Goal: Task Accomplishment & Management: Use online tool/utility

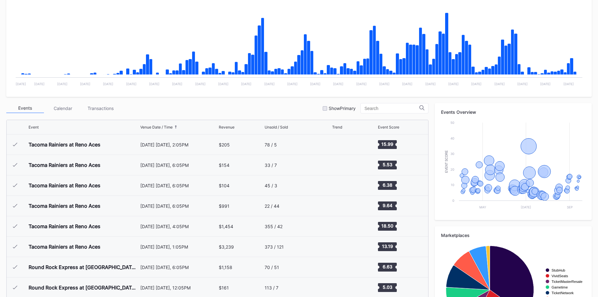
scroll to position [1204, 0]
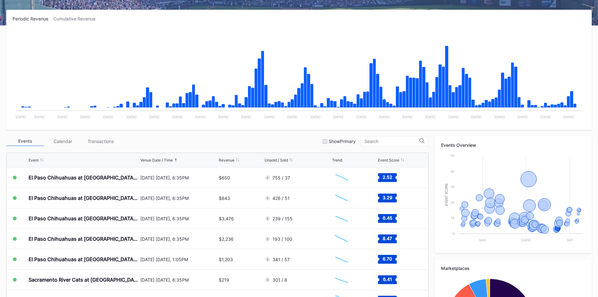
scroll to position [94, 0]
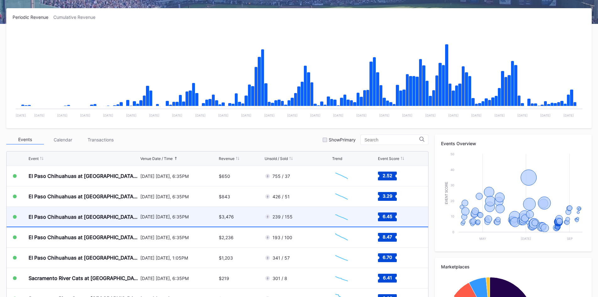
click at [196, 220] on div "[DATE] [DATE], 6:35PM" at bounding box center [178, 217] width 77 height 20
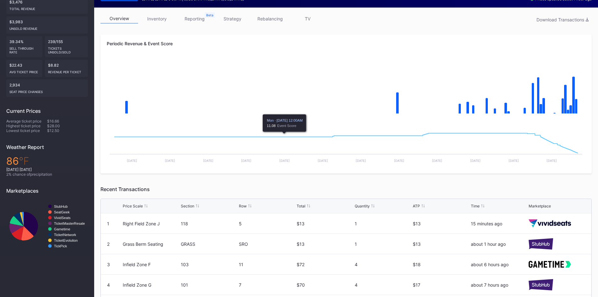
scroll to position [31, 0]
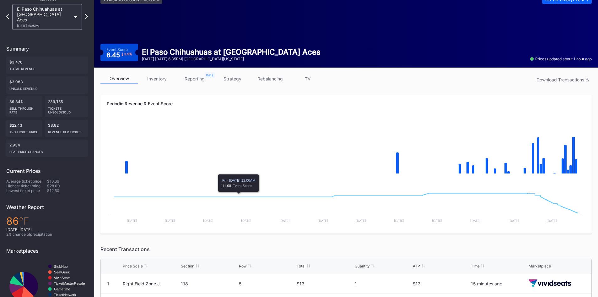
click at [156, 78] on link "inventory" at bounding box center [157, 79] width 38 height 10
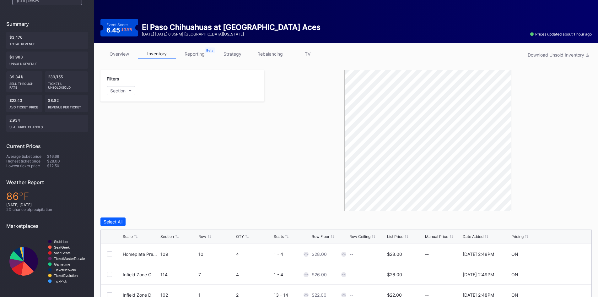
scroll to position [58, 0]
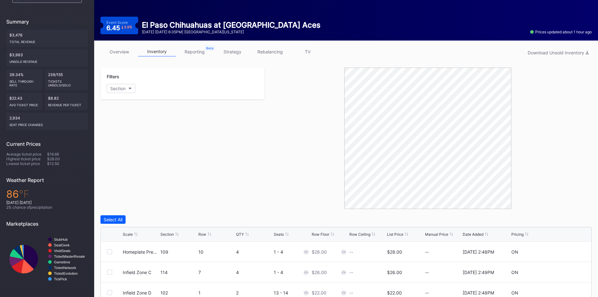
click at [400, 236] on div "List Price" at bounding box center [395, 234] width 16 height 5
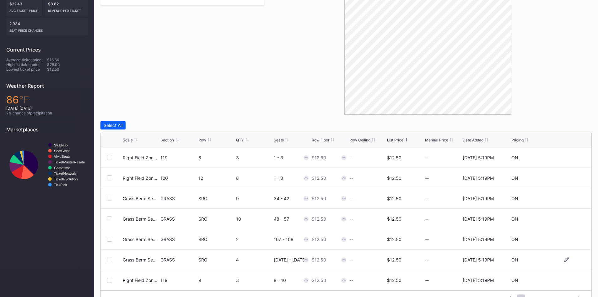
scroll to position [168, 0]
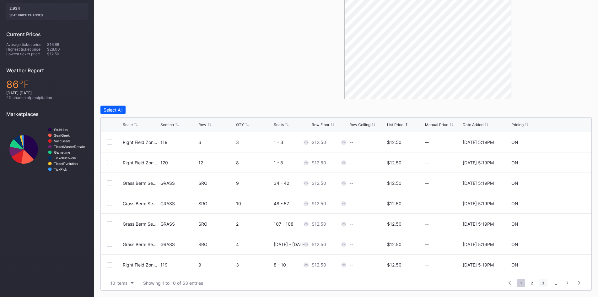
click at [545, 284] on span "3" at bounding box center [543, 283] width 9 height 8
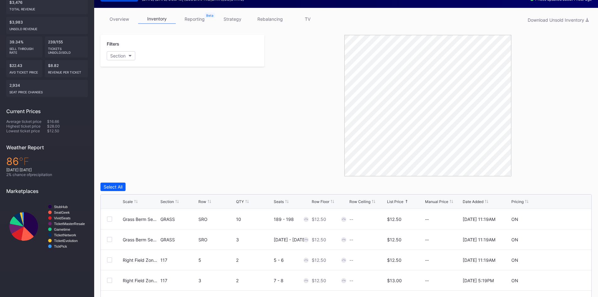
scroll to position [11, 0]
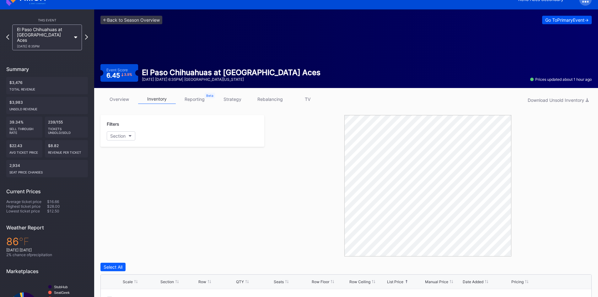
click at [550, 19] on div "Go To Primary Event ->" at bounding box center [566, 19] width 43 height 5
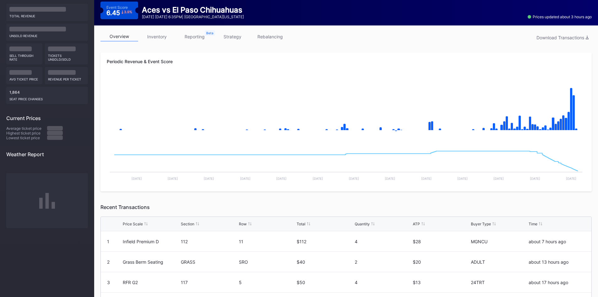
scroll to position [16, 0]
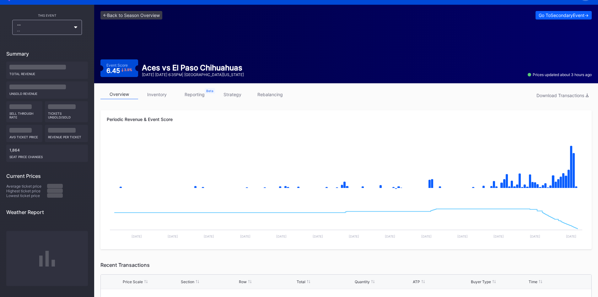
click at [157, 88] on div "overview inventory reporting strategy rebalancing Download Transactions Periodi…" at bounding box center [346, 268] width 504 height 370
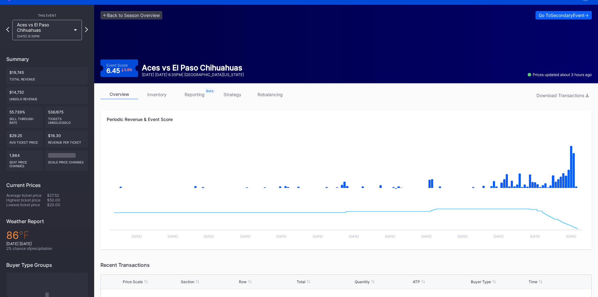
click at [157, 94] on link "inventory" at bounding box center [157, 94] width 38 height 10
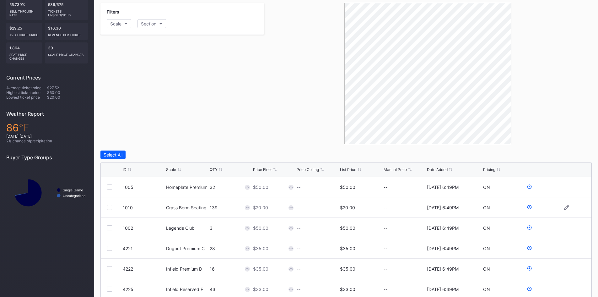
scroll to position [168, 0]
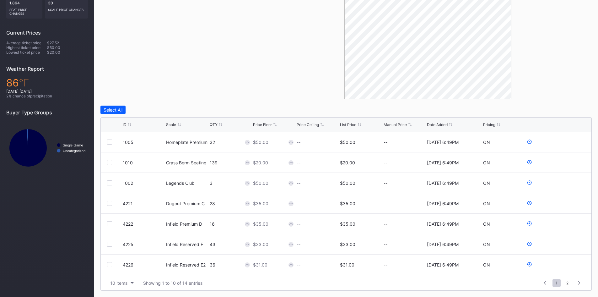
click at [349, 123] on div "List Price" at bounding box center [348, 124] width 16 height 5
click at [566, 283] on span "2" at bounding box center [567, 283] width 8 height 8
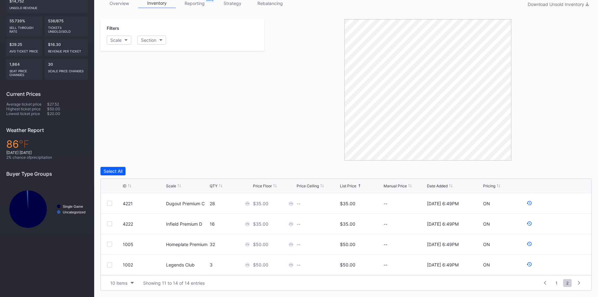
scroll to position [0, 0]
click at [557, 284] on span "1" at bounding box center [557, 283] width 8 height 8
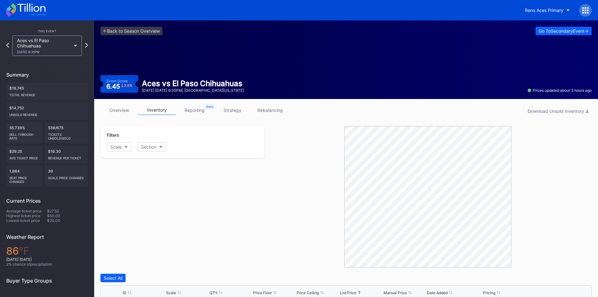
click at [37, 7] on icon at bounding box center [31, 7] width 28 height 8
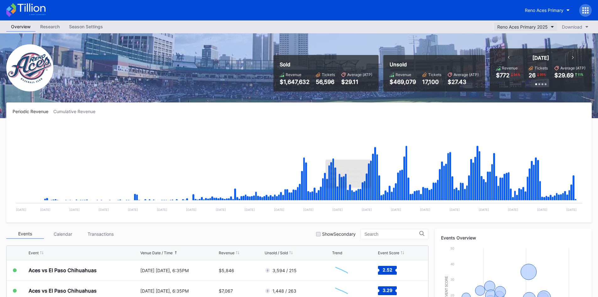
click at [542, 25] on div "Reno Aces Primary 2025" at bounding box center [522, 26] width 51 height 5
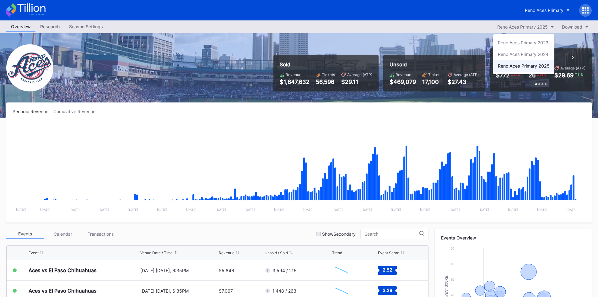
click at [533, 8] on div "Reno Aces Primary" at bounding box center [544, 10] width 39 height 5
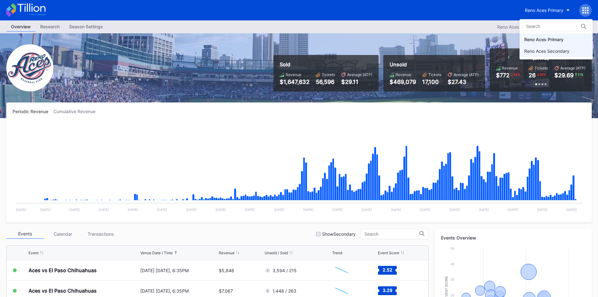
click at [535, 52] on div "Reno Aces Secondary" at bounding box center [546, 50] width 45 height 5
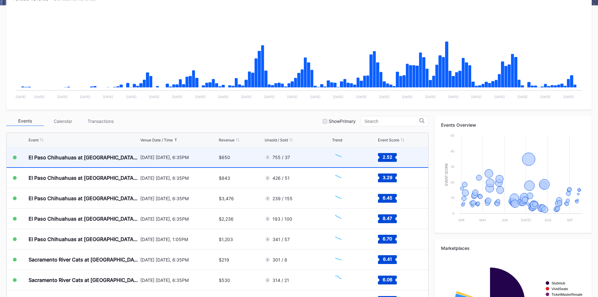
scroll to position [178, 0]
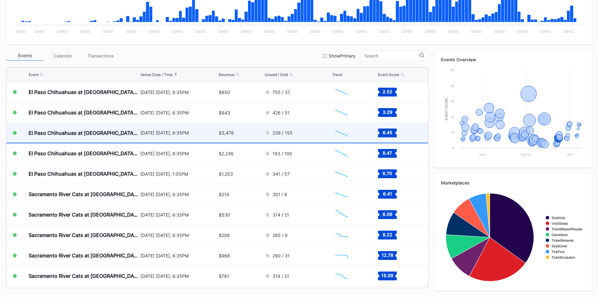
click at [200, 141] on div "[DATE] [DATE], 6:35PM" at bounding box center [178, 133] width 77 height 20
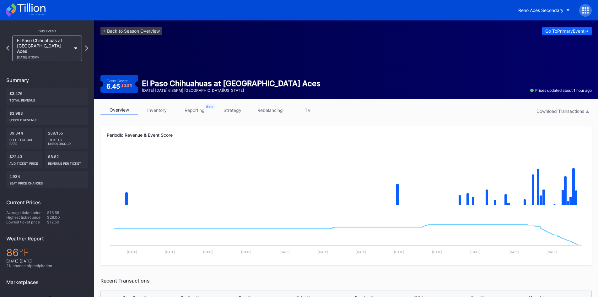
click at [39, 11] on icon at bounding box center [25, 10] width 39 height 14
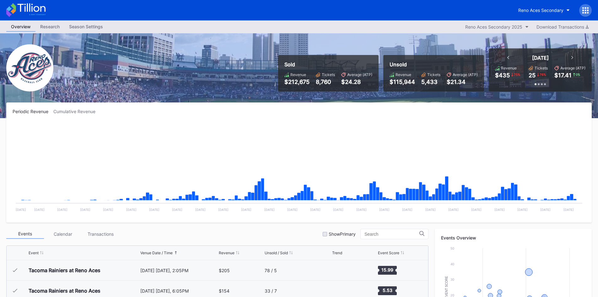
scroll to position [1204, 0]
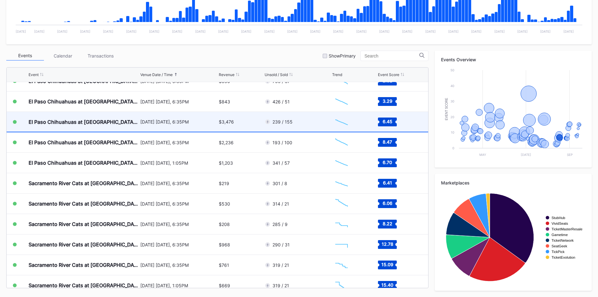
scroll to position [1204, 0]
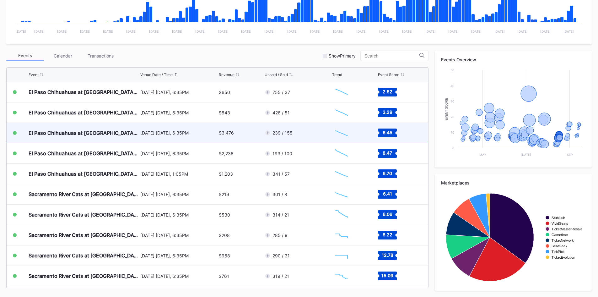
click at [201, 128] on div "[DATE] [DATE], 6:35PM" at bounding box center [178, 133] width 77 height 20
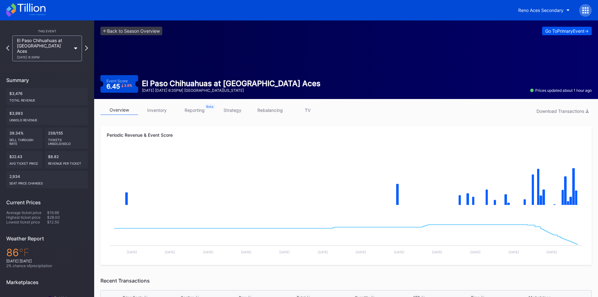
click at [542, 30] on button "Go To Primary Event ->" at bounding box center [567, 31] width 50 height 8
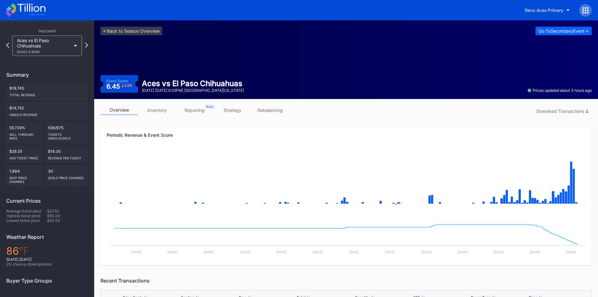
click at [40, 8] on icon at bounding box center [31, 7] width 28 height 8
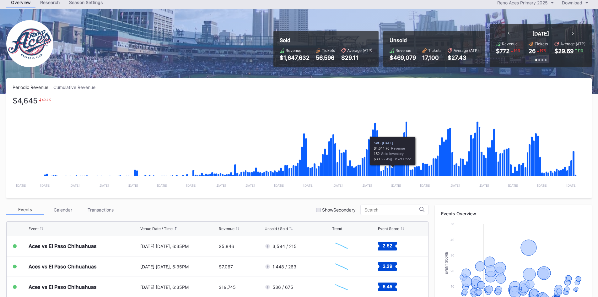
scroll to position [31, 0]
